Goal: Transaction & Acquisition: Book appointment/travel/reservation

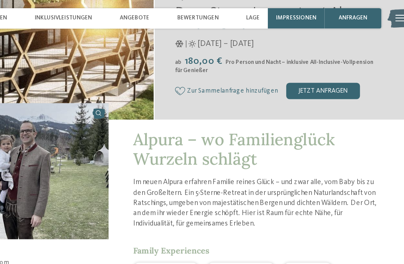
scroll to position [128, 0]
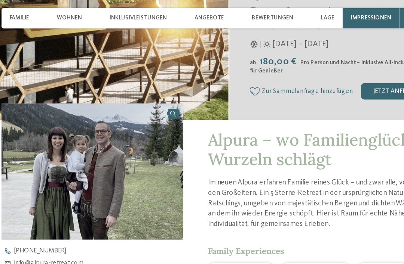
click at [73, 18] on div "Wohnen" at bounding box center [85, 13] width 24 height 15
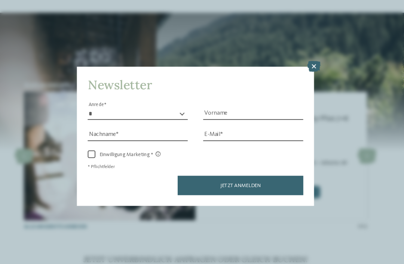
scroll to position [1443, 0]
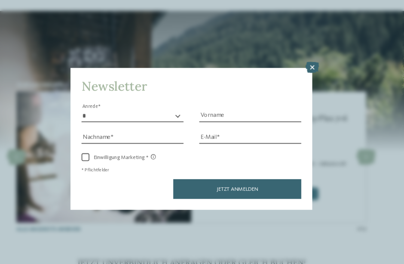
click at [310, 59] on icon at bounding box center [316, 64] width 13 height 10
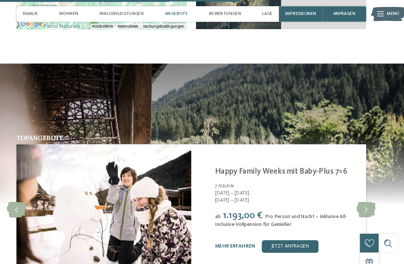
scroll to position [1393, 0]
click at [359, 192] on icon at bounding box center [368, 199] width 18 height 15
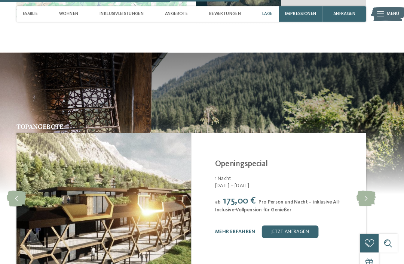
scroll to position [1388, 0]
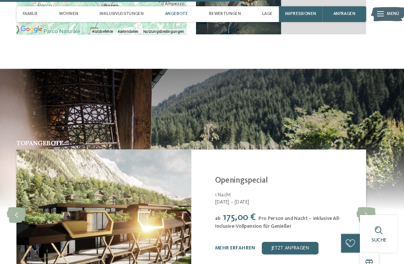
click at [359, 197] on icon at bounding box center [368, 204] width 18 height 15
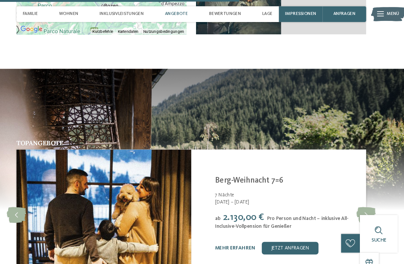
click at [27, 197] on icon at bounding box center [36, 204] width 18 height 15
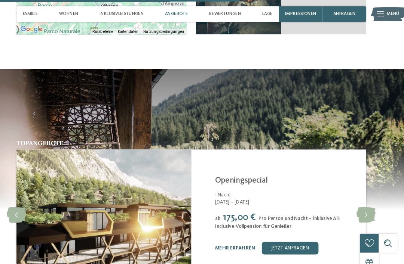
click at [359, 197] on icon at bounding box center [368, 204] width 18 height 15
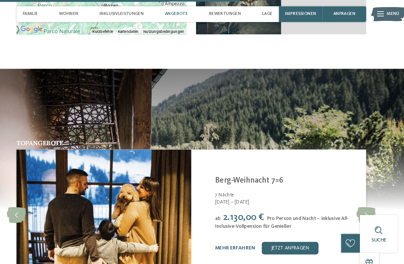
click at [359, 197] on icon at bounding box center [368, 204] width 18 height 15
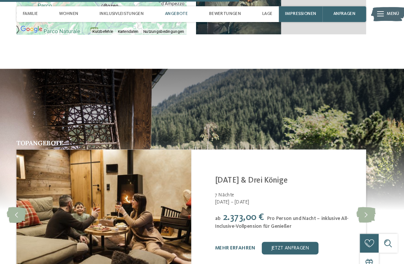
click at [359, 197] on icon at bounding box center [368, 204] width 18 height 15
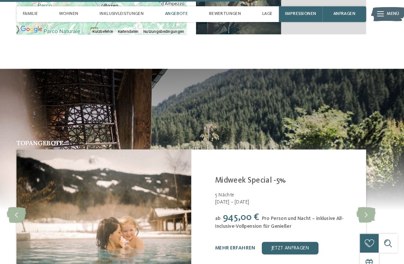
click at [359, 197] on icon at bounding box center [368, 204] width 18 height 15
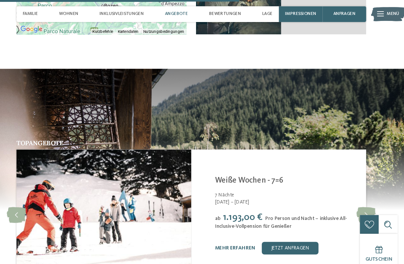
click at [359, 197] on icon at bounding box center [368, 204] width 18 height 15
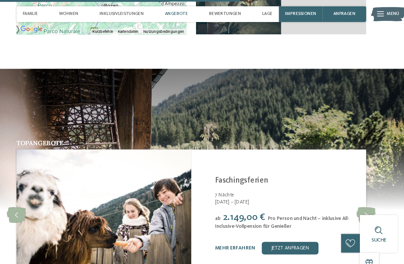
click at [359, 197] on icon at bounding box center [368, 204] width 18 height 15
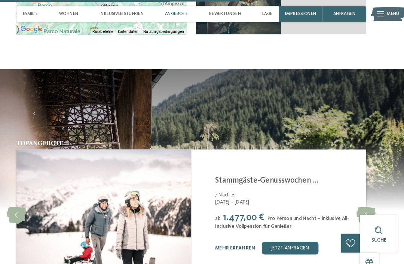
click at [359, 197] on icon at bounding box center [368, 204] width 18 height 15
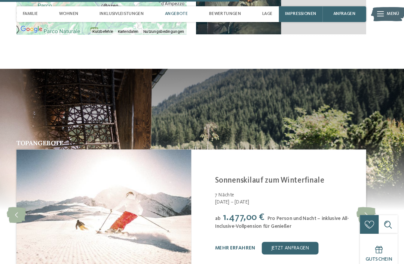
click at [359, 197] on icon at bounding box center [368, 204] width 18 height 15
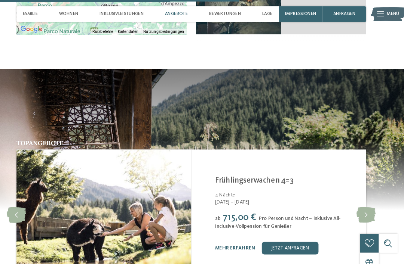
click at [359, 197] on icon at bounding box center [368, 204] width 18 height 15
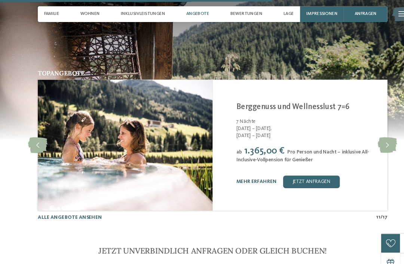
scroll to position [1454, 0]
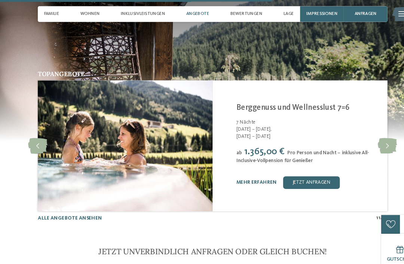
click at [370, 132] on icon at bounding box center [368, 139] width 18 height 15
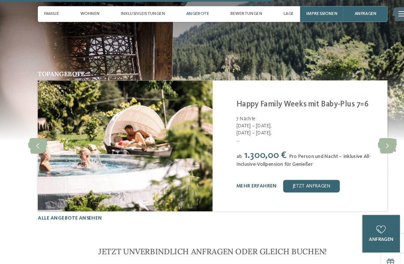
click at [366, 132] on icon at bounding box center [368, 139] width 18 height 15
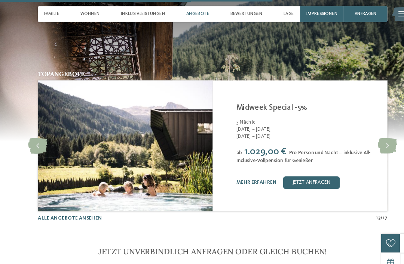
click at [370, 132] on icon at bounding box center [368, 139] width 18 height 15
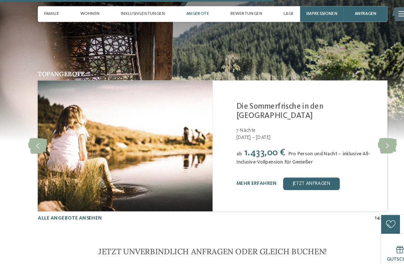
click at [366, 132] on icon at bounding box center [368, 139] width 18 height 15
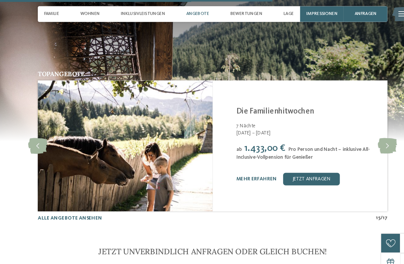
click at [367, 132] on icon at bounding box center [368, 139] width 18 height 15
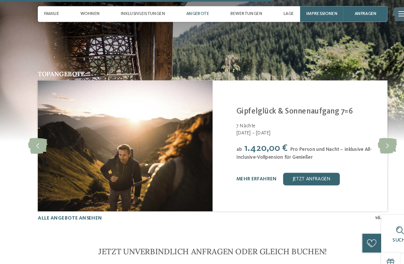
click at [382, 115] on div "Topangebote slide 17 of 17 Alpura Retreat [GEOGRAPHIC_DATA] - [GEOGRAPHIC_DATA]…" at bounding box center [202, 139] width 404 height 144
click at [371, 132] on icon at bounding box center [368, 139] width 18 height 15
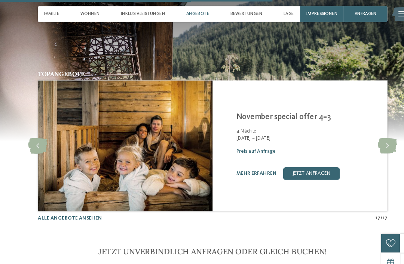
click at [367, 132] on icon at bounding box center [368, 139] width 18 height 15
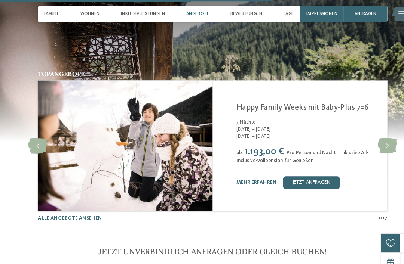
click at [194, 21] on div "Angebote" at bounding box center [188, 13] width 28 height 15
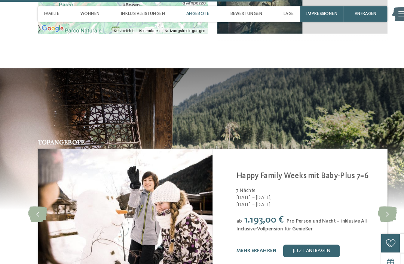
click at [192, 77] on img at bounding box center [202, 132] width 404 height 135
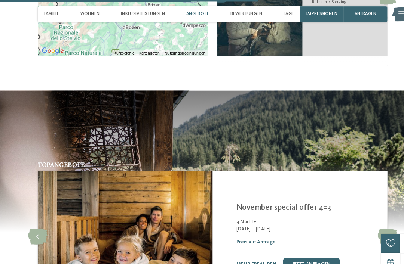
scroll to position [1375, 0]
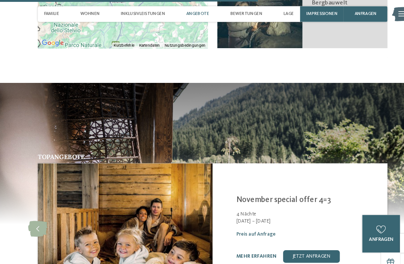
click at [369, 210] on icon at bounding box center [368, 217] width 18 height 15
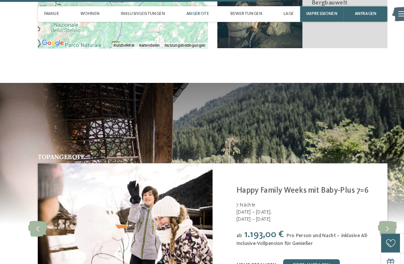
click at [368, 210] on icon at bounding box center [368, 217] width 18 height 15
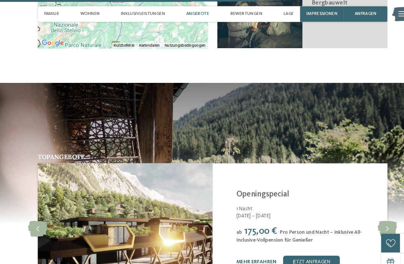
click at [371, 210] on icon at bounding box center [368, 217] width 18 height 15
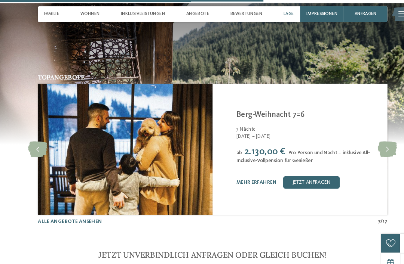
scroll to position [1390, 0]
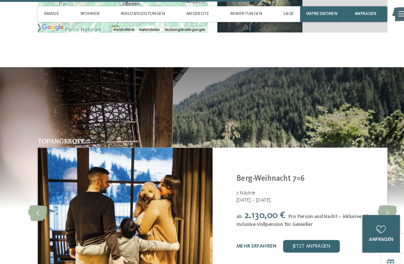
click at [153, 16] on div "Inklusivleistungen" at bounding box center [136, 13] width 48 height 15
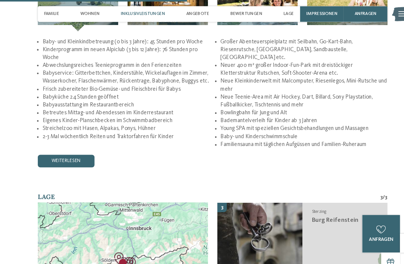
scroll to position [985, 0]
